Goal: Browse casually

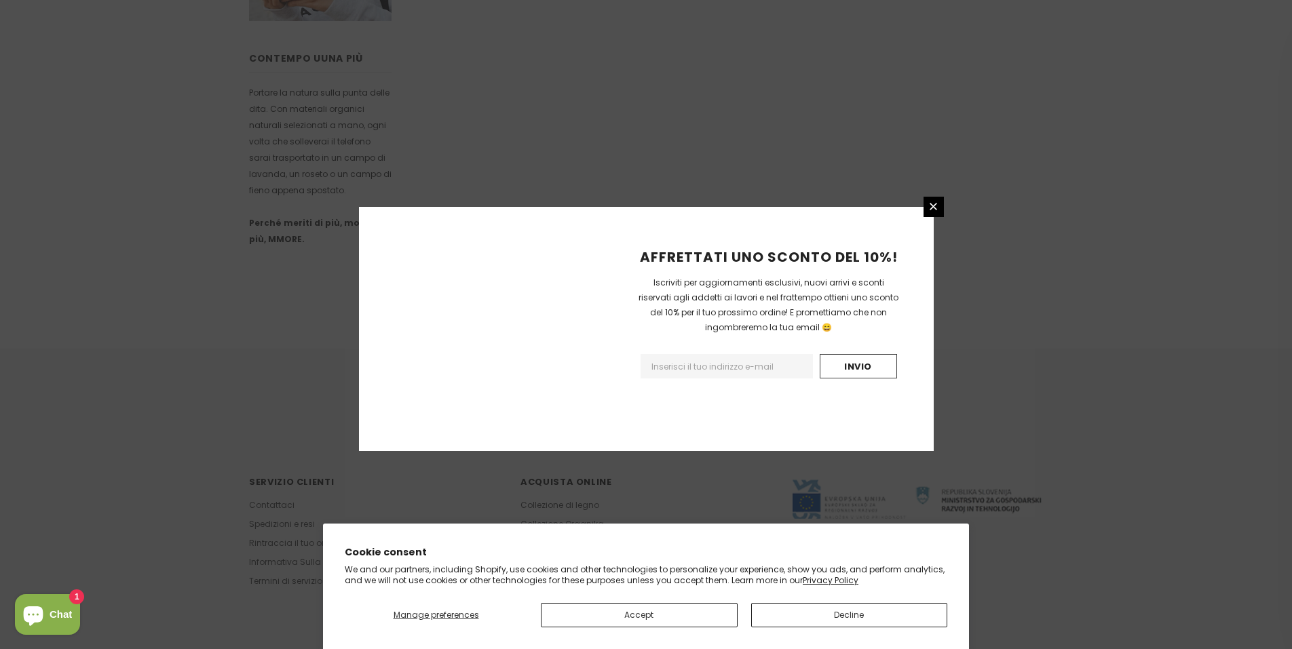
scroll to position [742, 0]
